Goal: Find specific page/section: Find specific page/section

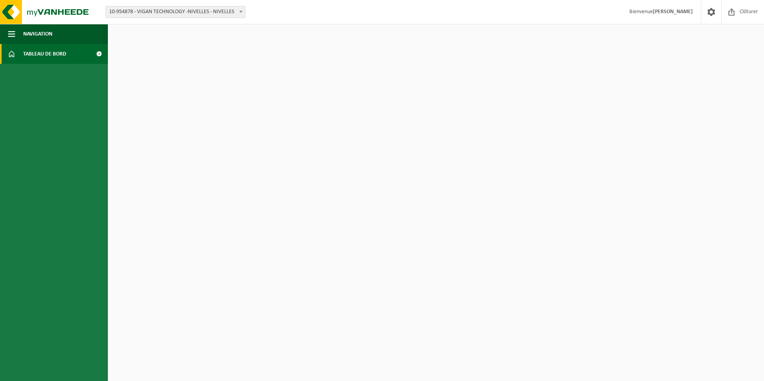
click at [38, 51] on span "Tableau de bord" at bounding box center [44, 54] width 43 height 20
click at [46, 53] on span "Tableau de bord" at bounding box center [44, 54] width 43 height 20
click at [99, 52] on span at bounding box center [99, 54] width 18 height 20
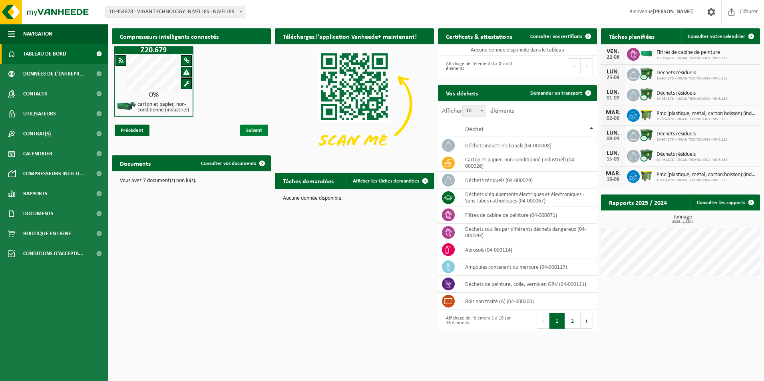
click at [249, 136] on span "Suivant" at bounding box center [254, 131] width 28 height 12
click at [242, 163] on span "Consulter vos documents" at bounding box center [228, 163] width 55 height 5
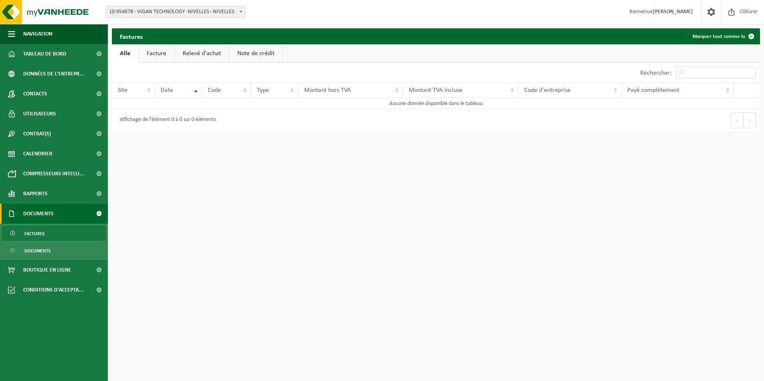
click at [153, 53] on link "Facture" at bounding box center [157, 53] width 36 height 18
click at [186, 54] on link "Relevé d'achat" at bounding box center [202, 53] width 54 height 18
click at [258, 57] on link "Note de crédit" at bounding box center [256, 53] width 53 height 18
click at [125, 52] on link "Alle" at bounding box center [125, 53] width 26 height 18
click at [58, 212] on link "Documents" at bounding box center [54, 214] width 108 height 20
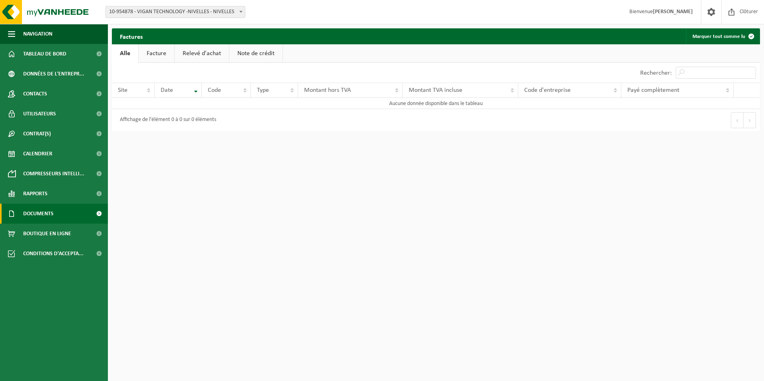
click at [62, 212] on link "Documents" at bounding box center [54, 214] width 108 height 20
click at [45, 254] on span "Documents" at bounding box center [37, 250] width 26 height 15
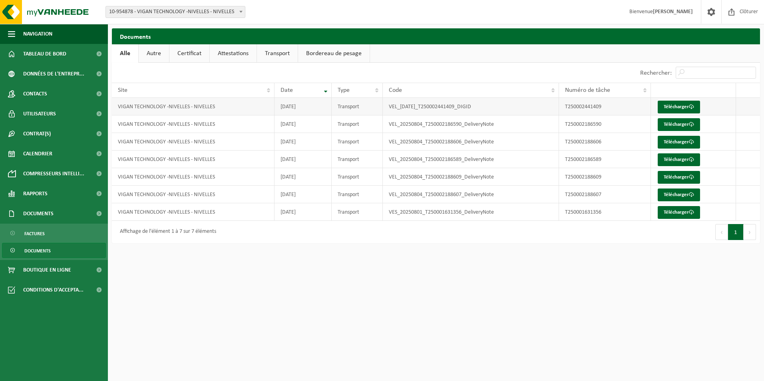
click at [183, 111] on td "VIGAN TECHNOLOGY -NIVELLES - NIVELLES" at bounding box center [193, 107] width 163 height 18
click at [176, 104] on td "VIGAN TECHNOLOGY -NIVELLES - NIVELLES" at bounding box center [193, 107] width 163 height 18
click at [151, 53] on link "Autre" at bounding box center [154, 53] width 30 height 18
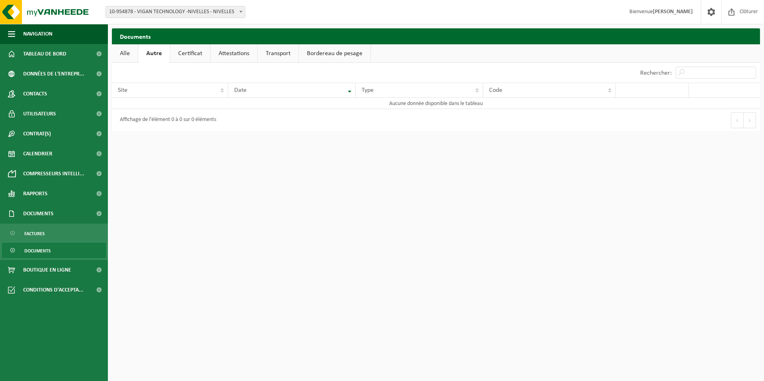
click at [179, 51] on link "Certificat" at bounding box center [190, 53] width 40 height 18
click at [228, 54] on link "Attestations" at bounding box center [233, 53] width 47 height 18
click at [280, 55] on link "Transport" at bounding box center [278, 53] width 41 height 18
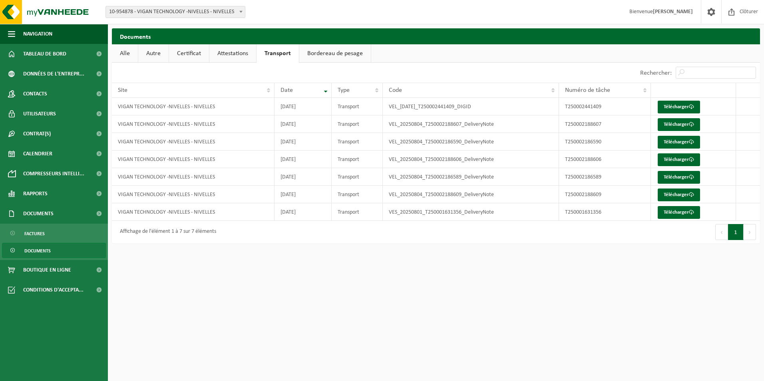
click at [318, 53] on link "Bordereau de pesage" at bounding box center [334, 53] width 71 height 18
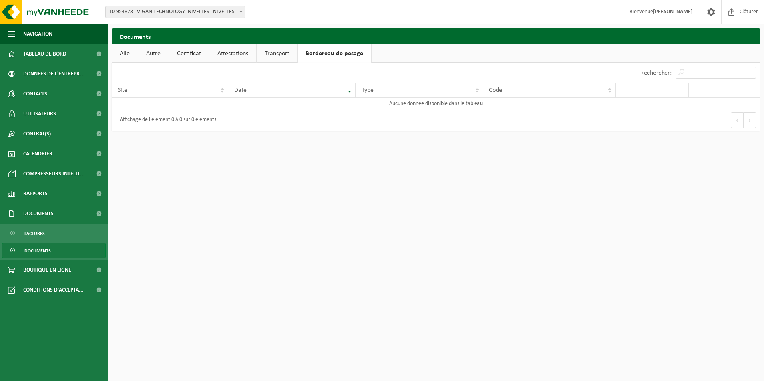
click at [290, 51] on link "Transport" at bounding box center [276, 53] width 41 height 18
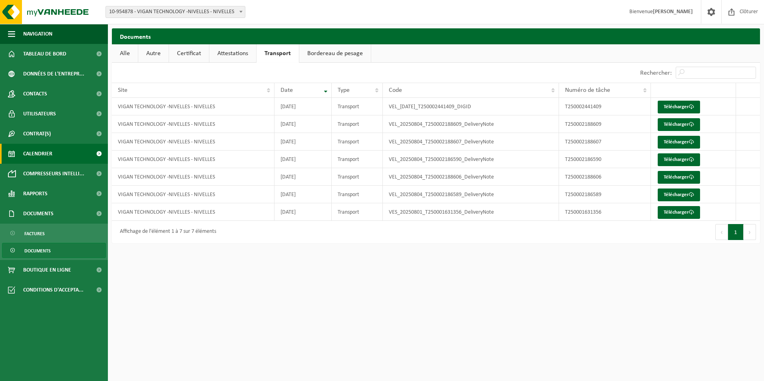
click at [45, 153] on span "Calendrier" at bounding box center [37, 154] width 29 height 20
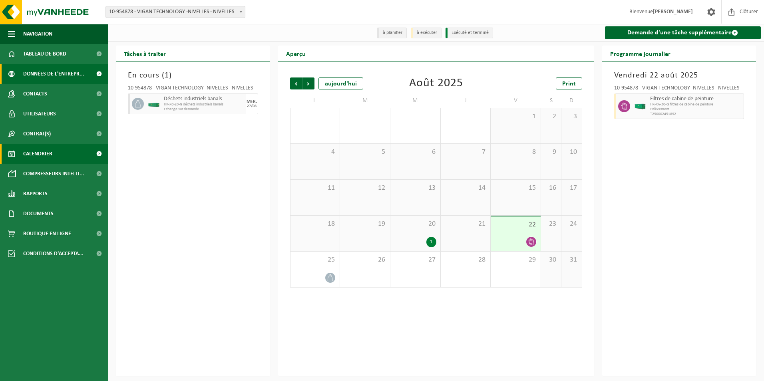
click at [44, 72] on span "Données de l'entrepr..." at bounding box center [53, 74] width 61 height 20
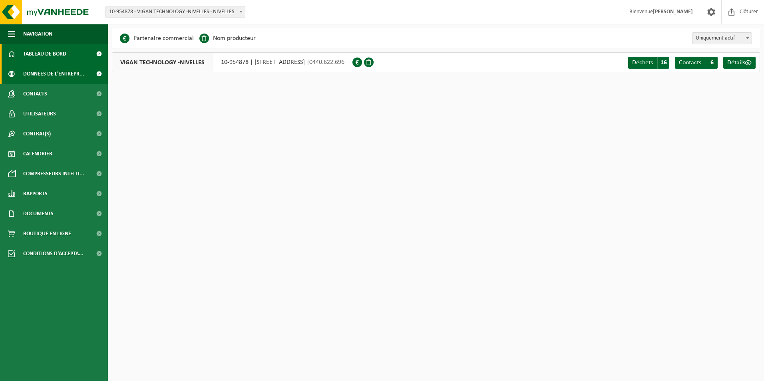
click at [48, 54] on span "Tableau de bord" at bounding box center [44, 54] width 43 height 20
